Goal: Task Accomplishment & Management: Use online tool/utility

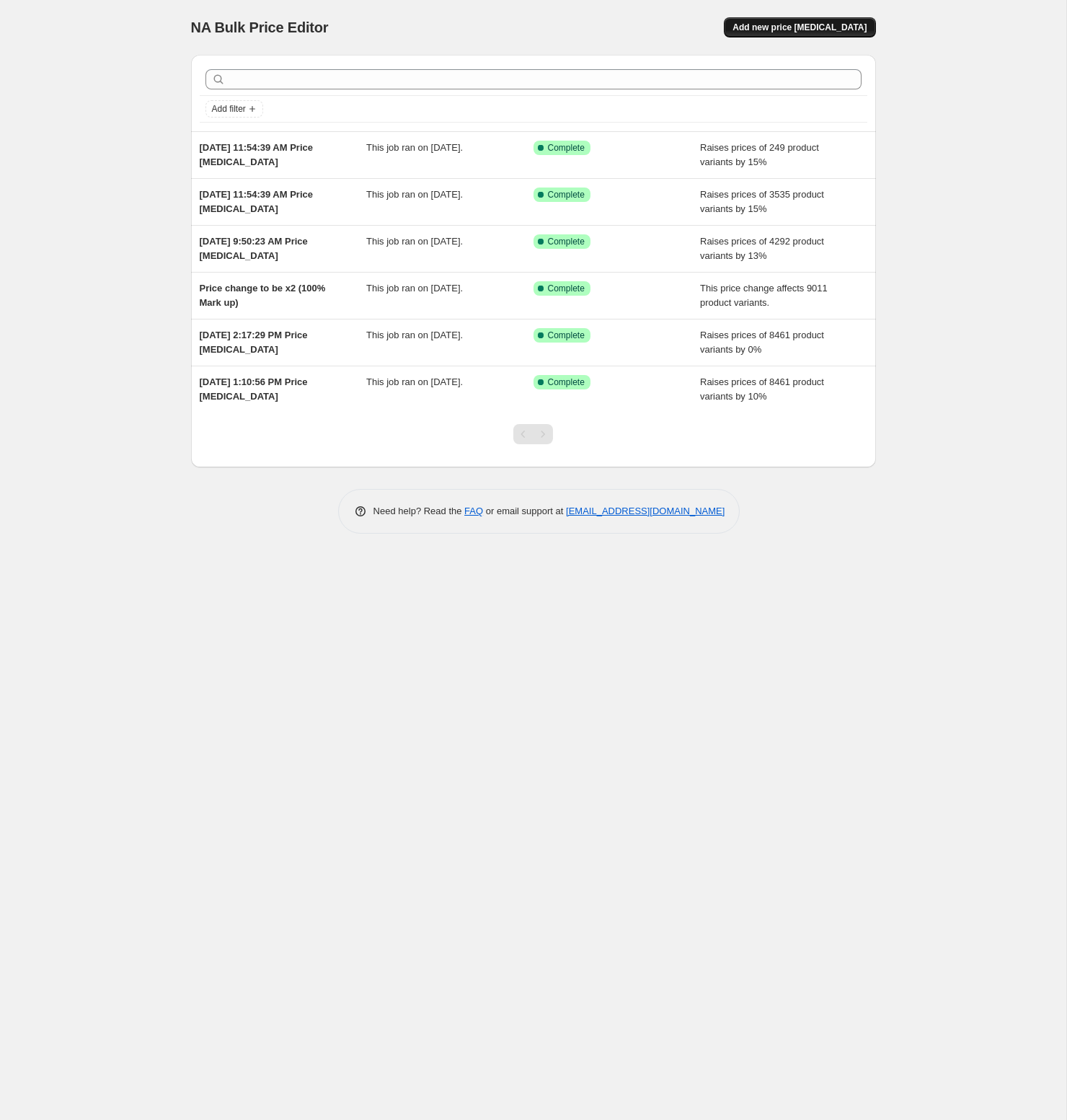
click at [792, 29] on span "Add new price [MEDICAL_DATA]" at bounding box center [798, 28] width 134 height 12
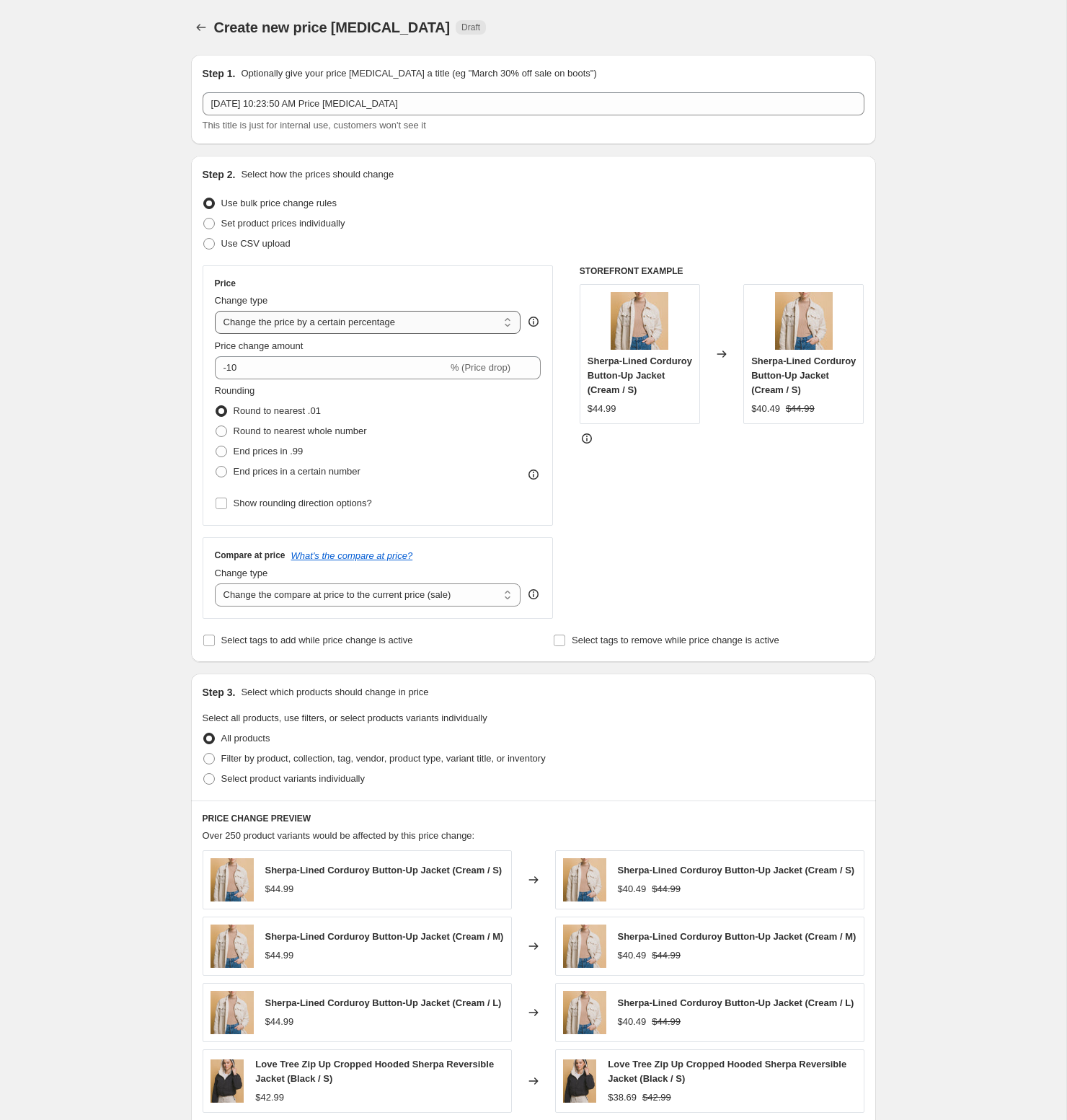
select select "no_change"
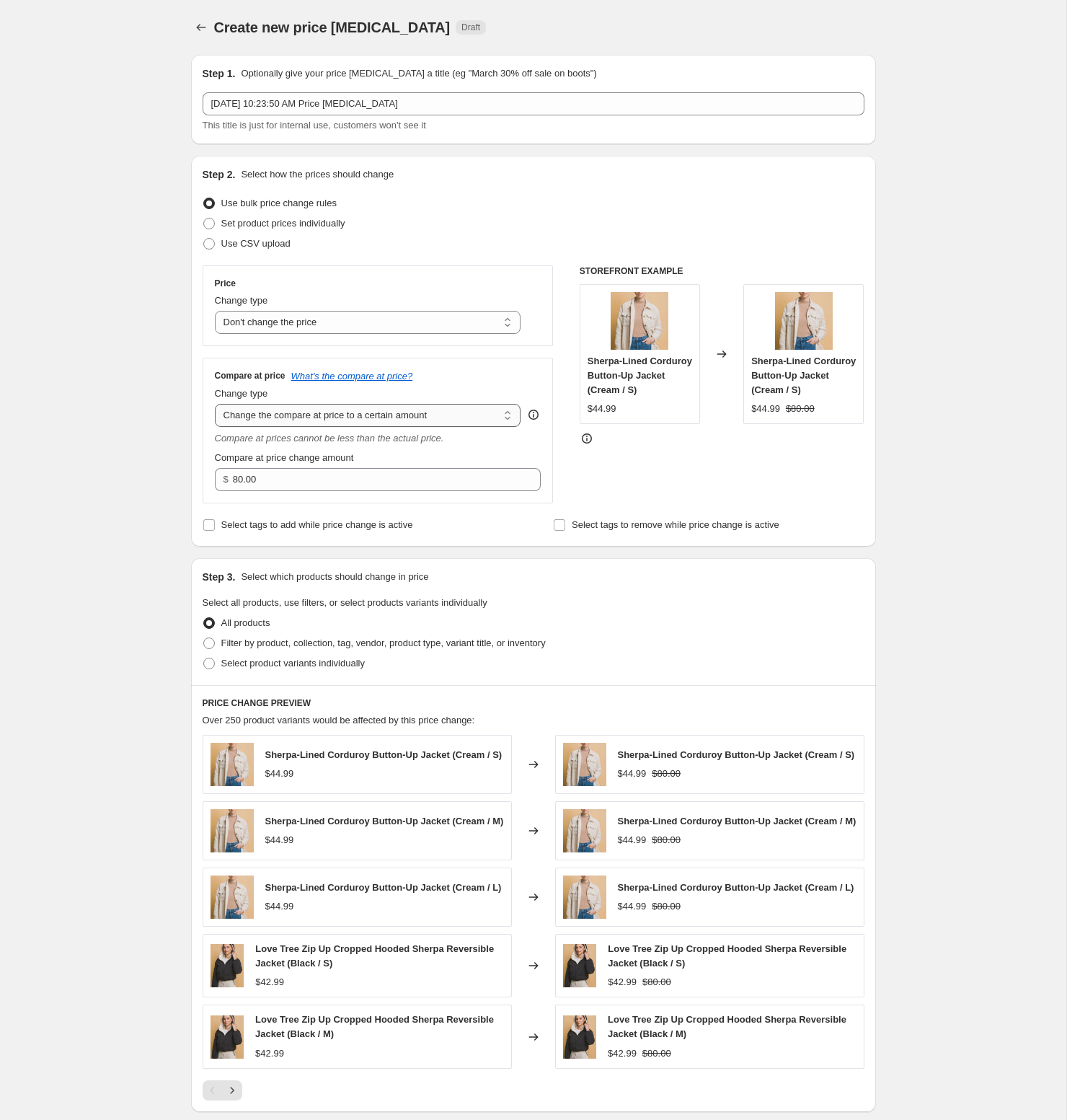
select select "ep"
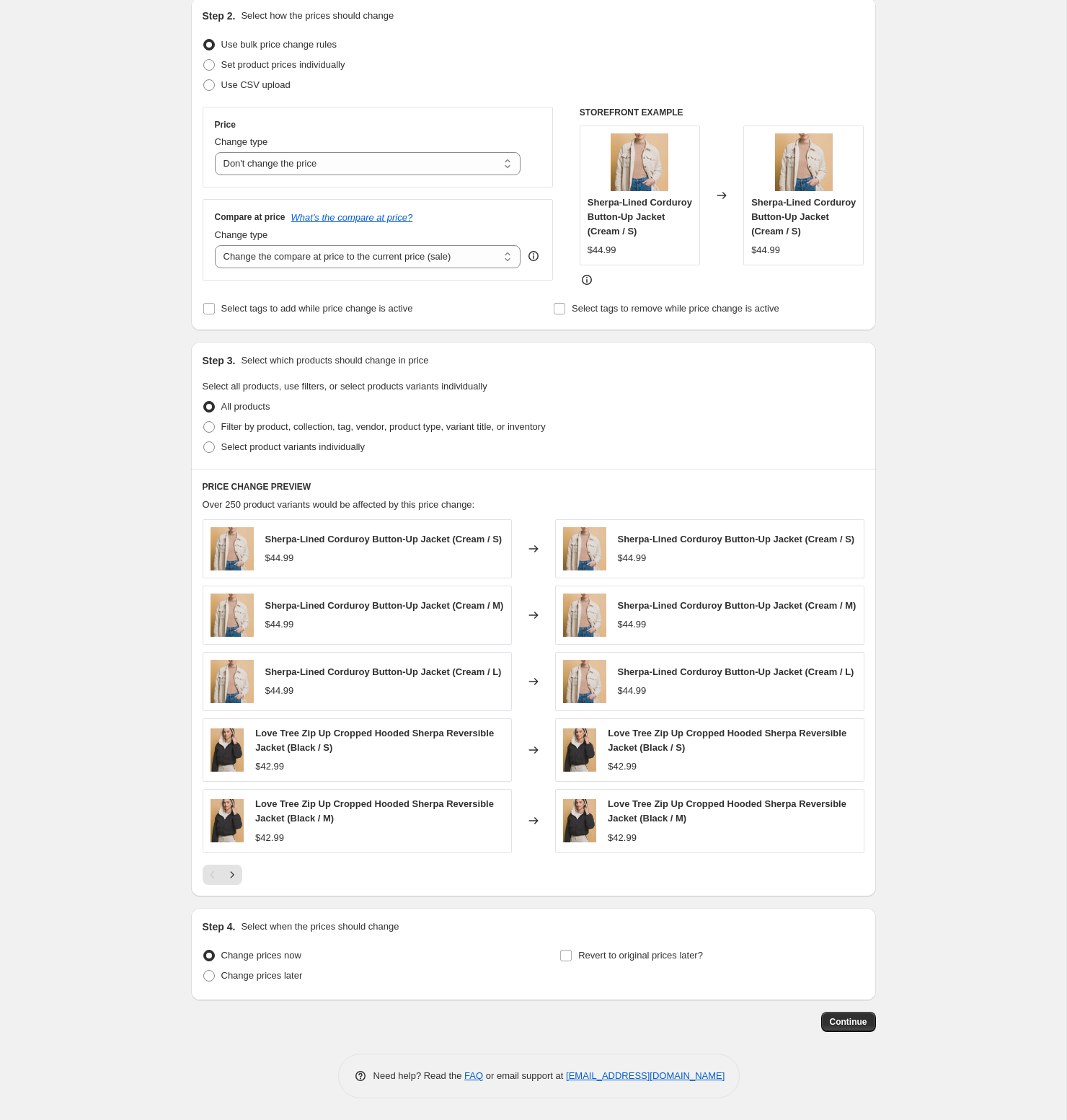
scroll to position [176, 0]
click at [854, 1021] on span "Continue" at bounding box center [848, 1022] width 38 height 12
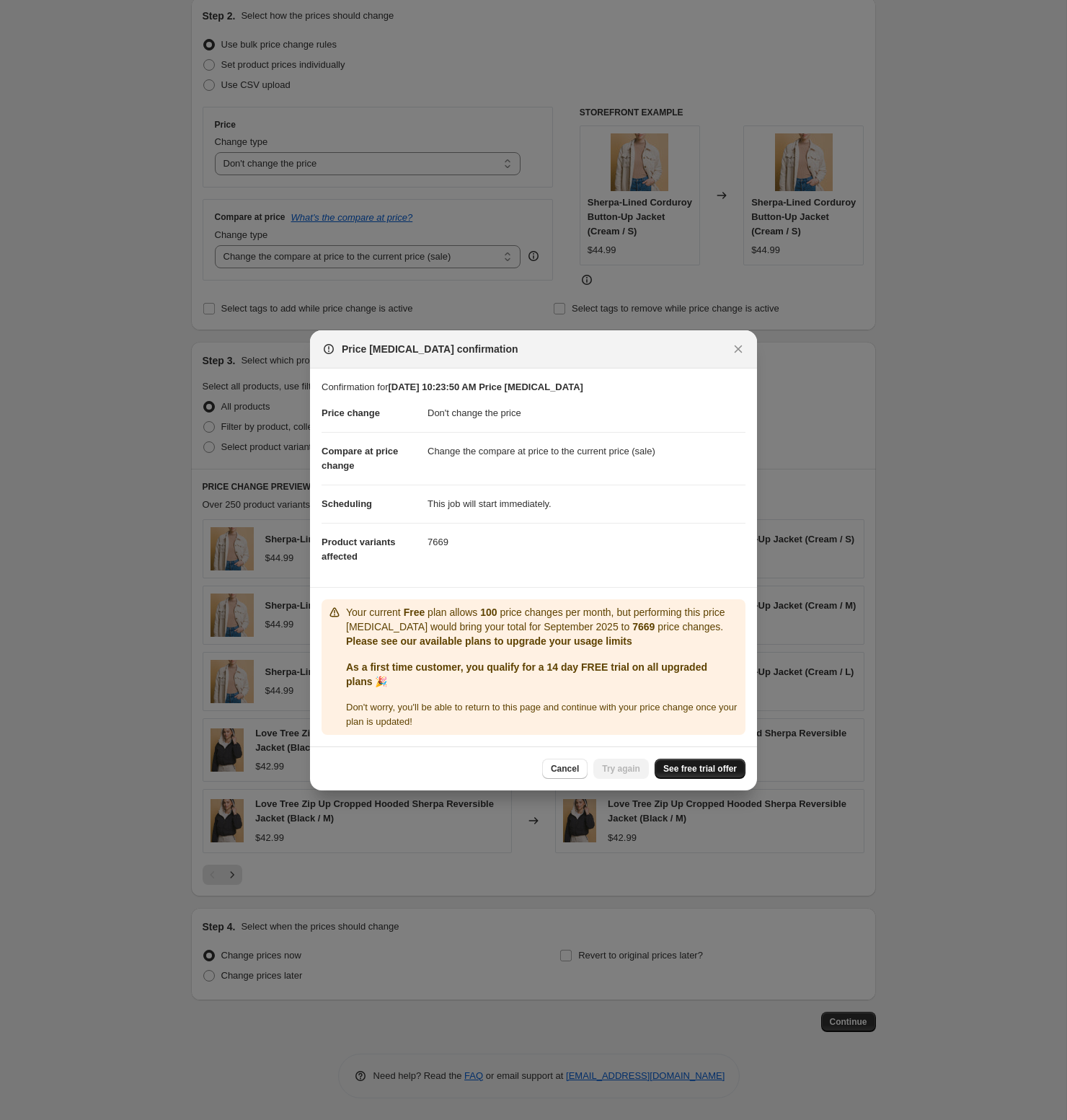
click at [690, 774] on span "See free trial offer" at bounding box center [700, 769] width 73 height 12
click at [728, 339] on button "Close" at bounding box center [738, 349] width 20 height 20
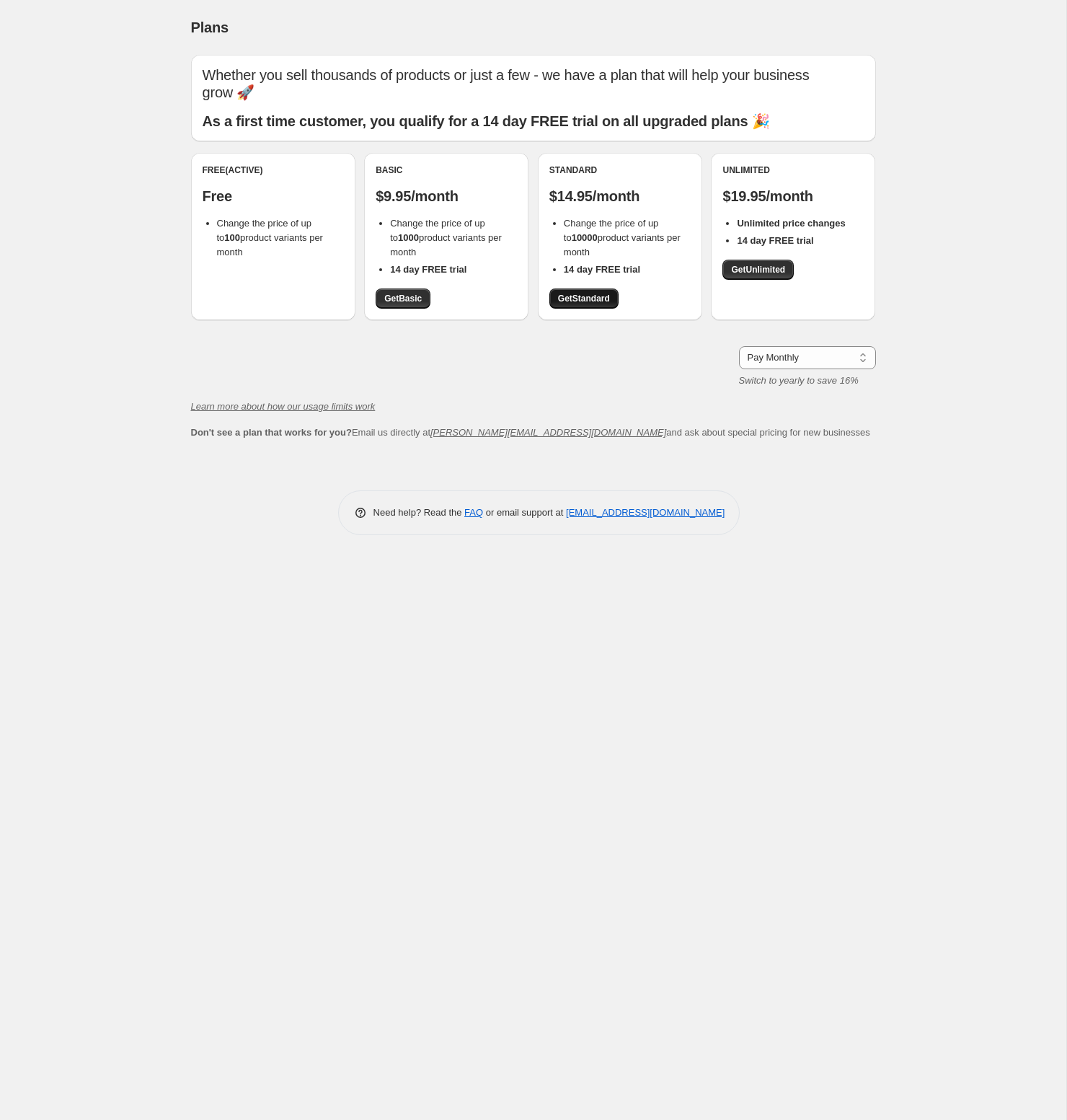
click at [606, 298] on span "Get Standard" at bounding box center [583, 299] width 52 height 12
